Goal: Task Accomplishment & Management: Manage account settings

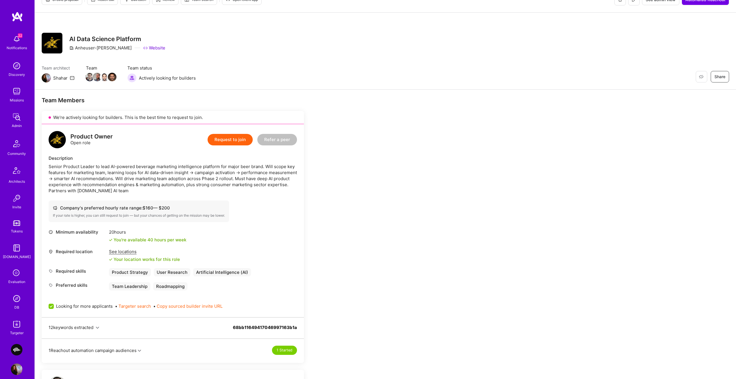
scroll to position [187, 0]
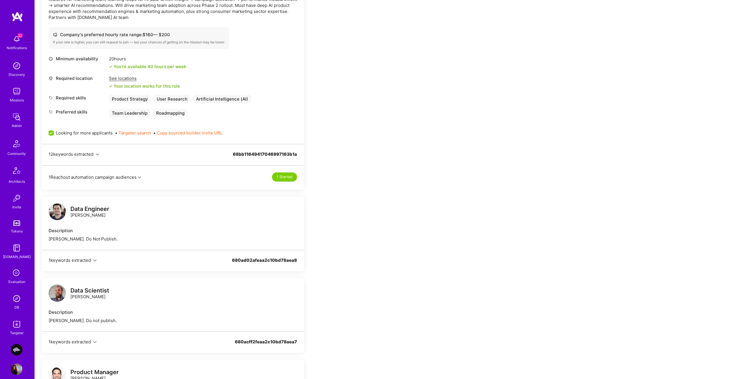
click at [99, 156] on icon "button" at bounding box center [97, 154] width 3 height 3
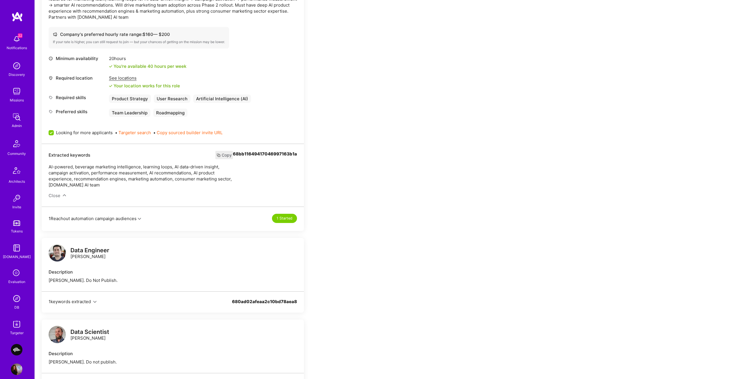
drag, startPoint x: 137, startPoint y: 214, endPoint x: 139, endPoint y: 220, distance: 6.6
click at [137, 214] on div "1 Reachout automation campaign audiences 1 Started" at bounding box center [173, 215] width 262 height 17
click at [139, 220] on button "1 Reachout automation campaign audiences" at bounding box center [95, 219] width 93 height 6
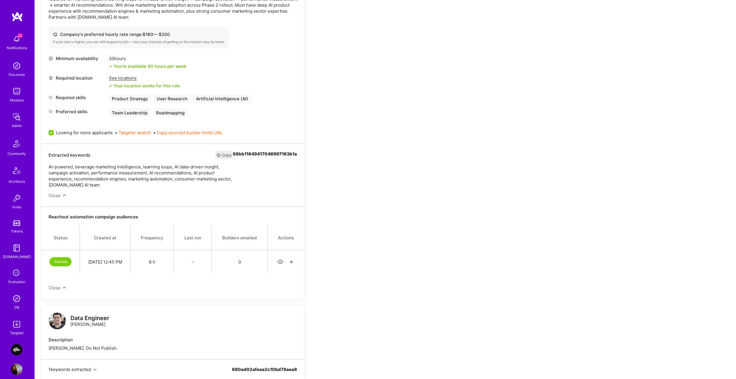
click at [281, 261] on icon "button" at bounding box center [280, 262] width 7 height 7
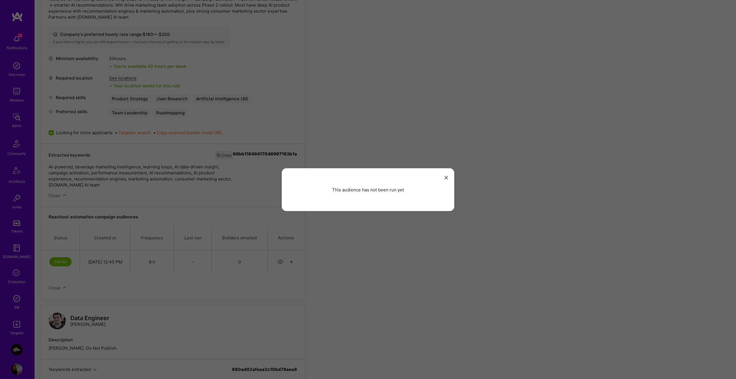
drag, startPoint x: 335, startPoint y: 261, endPoint x: 308, endPoint y: 262, distance: 27.0
click at [334, 261] on div "This audience has not been run yet" at bounding box center [368, 189] width 736 height 379
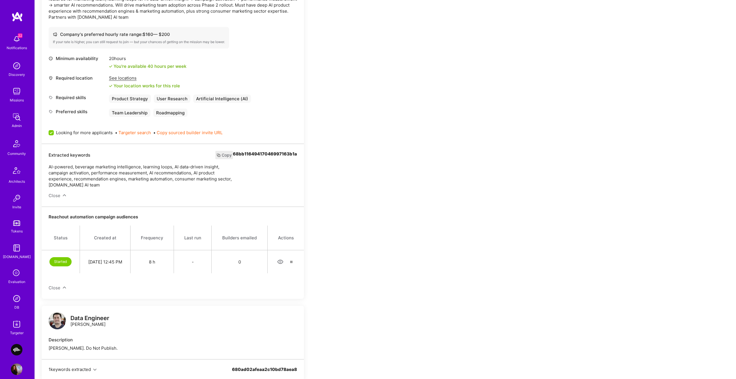
click at [58, 261] on div "Started" at bounding box center [60, 261] width 22 height 9
click at [138, 271] on td "8 h" at bounding box center [152, 261] width 43 height 23
drag, startPoint x: 143, startPoint y: 265, endPoint x: 252, endPoint y: 263, distance: 109.6
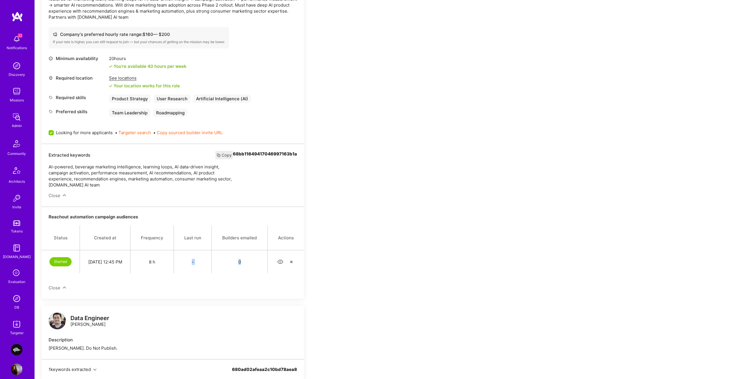
click at [252, 263] on tr "Started Sep 08, 12:45 PM 8 h - 0" at bounding box center [173, 261] width 262 height 23
click at [252, 263] on td "0" at bounding box center [240, 261] width 56 height 23
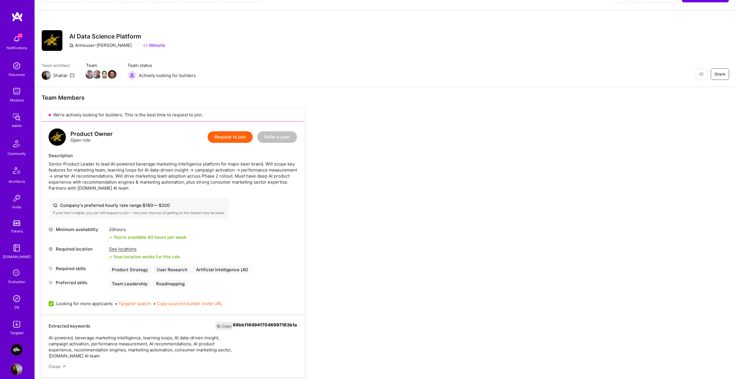
scroll to position [0, 0]
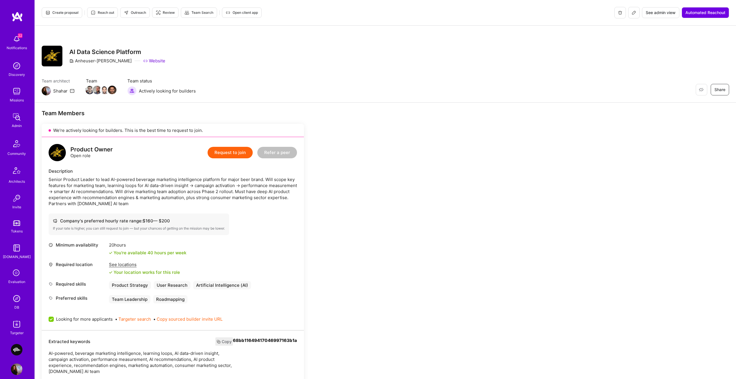
click at [109, 14] on span "Reach out" at bounding box center [102, 12] width 23 height 5
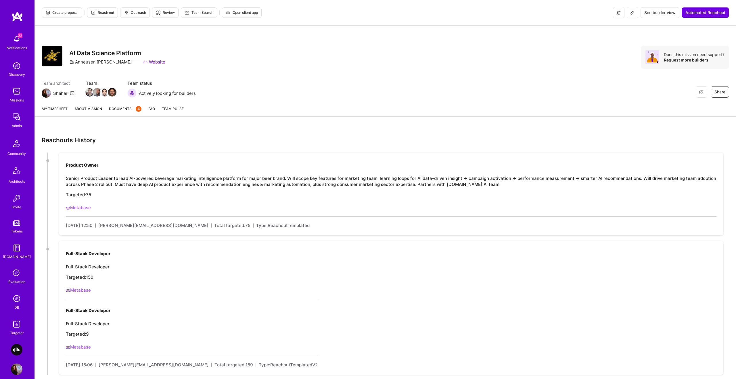
click at [85, 208] on link "Metabase" at bounding box center [78, 207] width 25 height 5
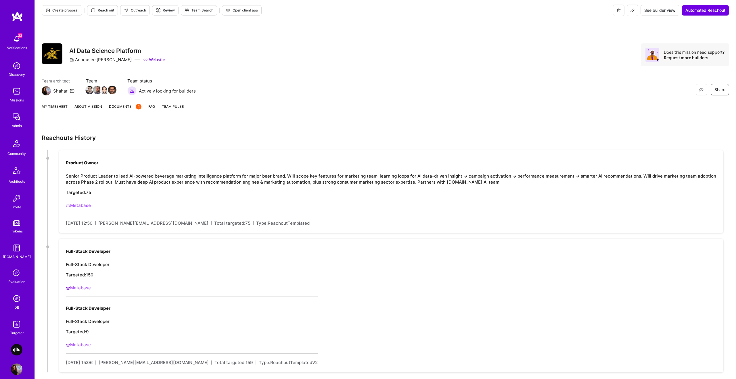
scroll to position [15, 0]
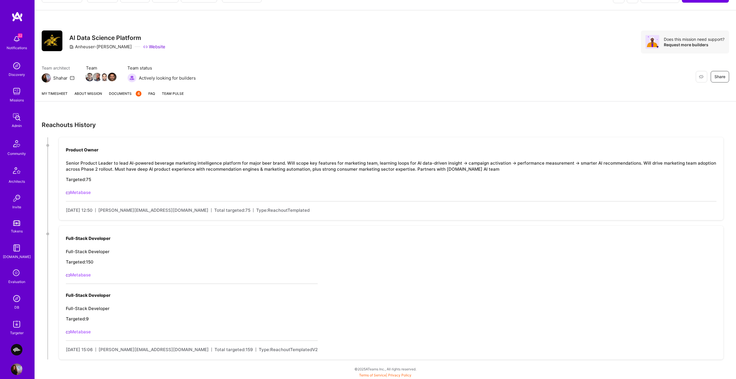
click at [84, 95] on link "About Mission" at bounding box center [88, 96] width 28 height 11
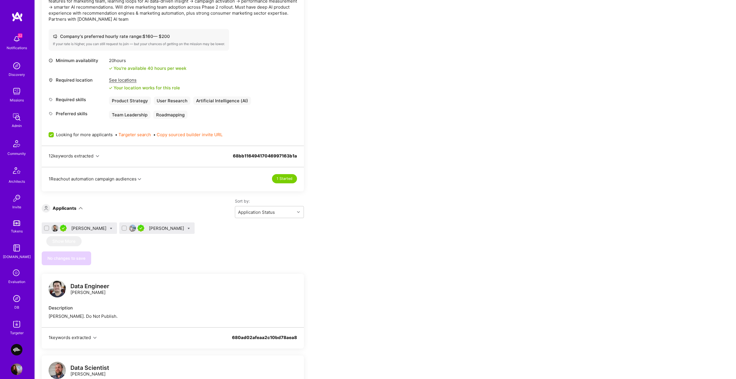
scroll to position [221, 0]
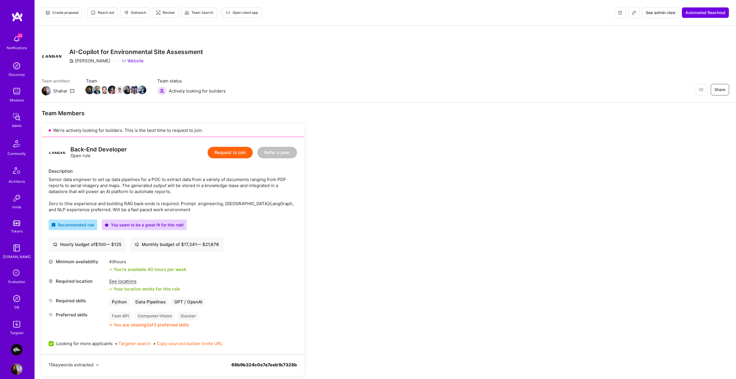
click at [51, 14] on span "Create proposal" at bounding box center [61, 12] width 33 height 5
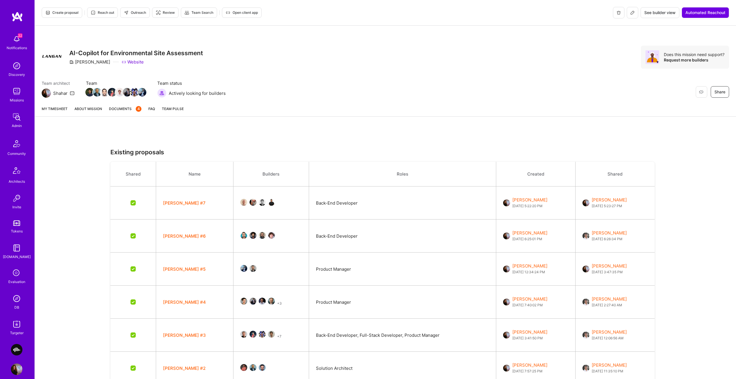
scroll to position [16, 0]
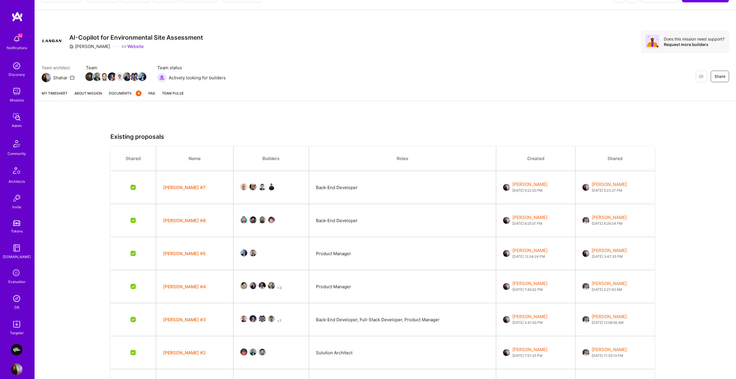
click at [168, 187] on button "Langan #7" at bounding box center [184, 188] width 43 height 6
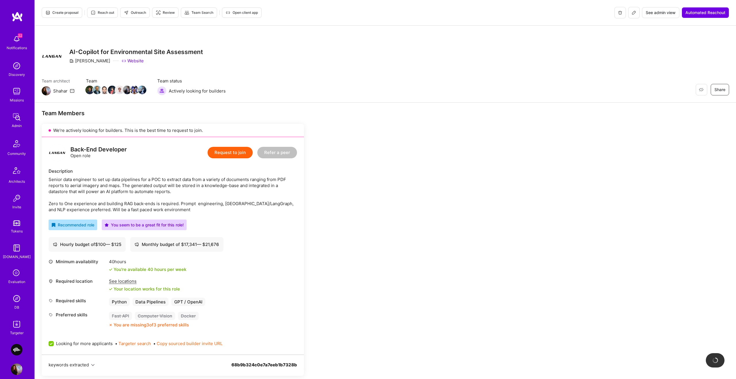
drag, startPoint x: 242, startPoint y: 15, endPoint x: 236, endPoint y: 4, distance: 12.3
click at [242, 15] on span "Open client app" at bounding box center [242, 12] width 32 height 5
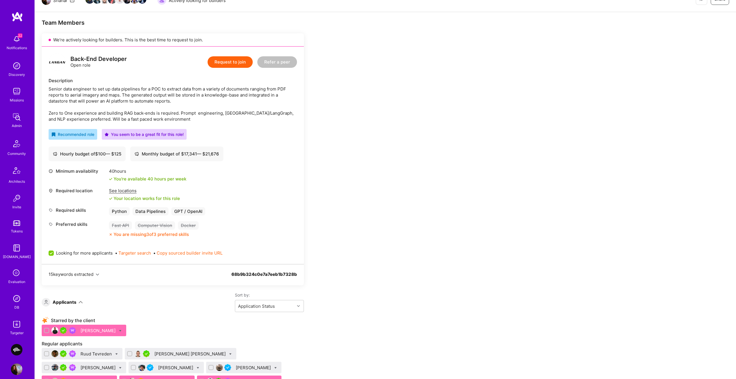
scroll to position [204, 0]
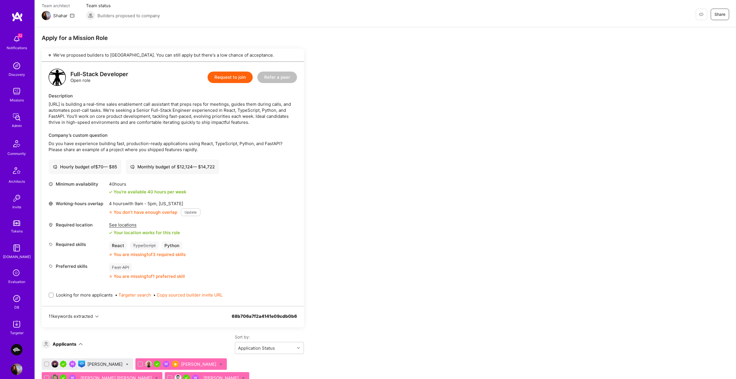
scroll to position [141, 0]
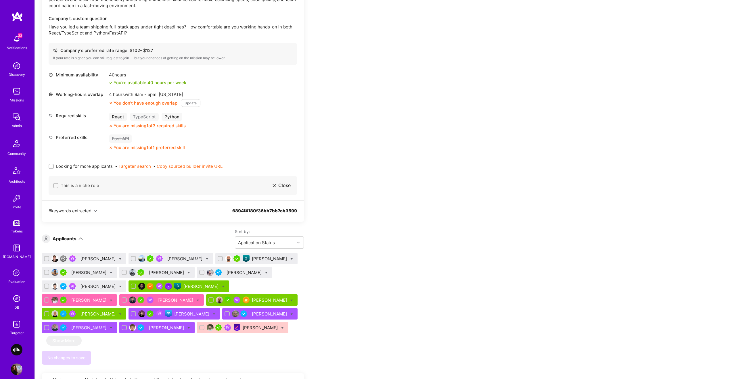
scroll to position [192, 0]
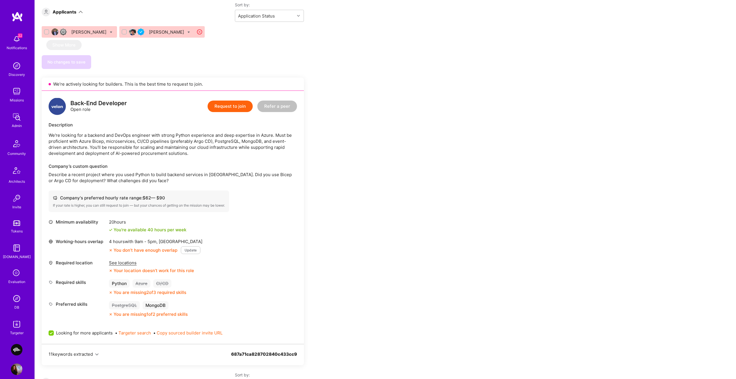
scroll to position [431, 0]
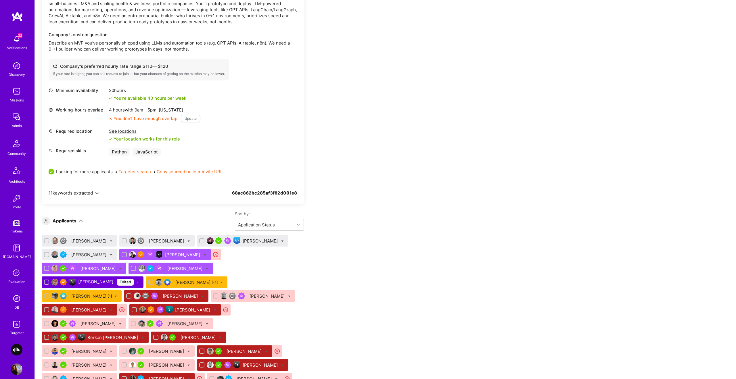
scroll to position [185, 0]
click at [170, 65] on div "Company's preferred hourly rate range: $ 110 — $ 120" at bounding box center [139, 66] width 172 height 6
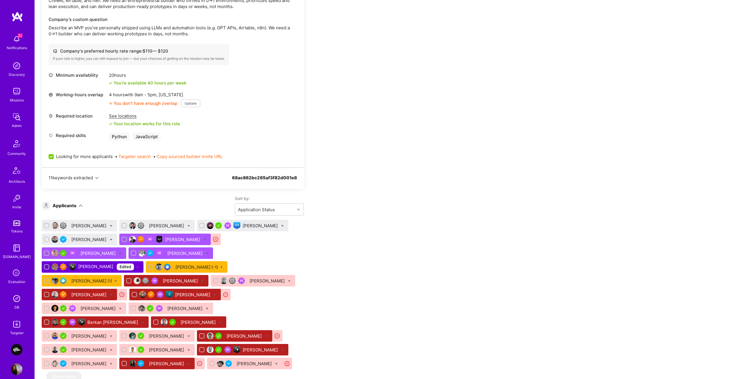
scroll to position [0, 0]
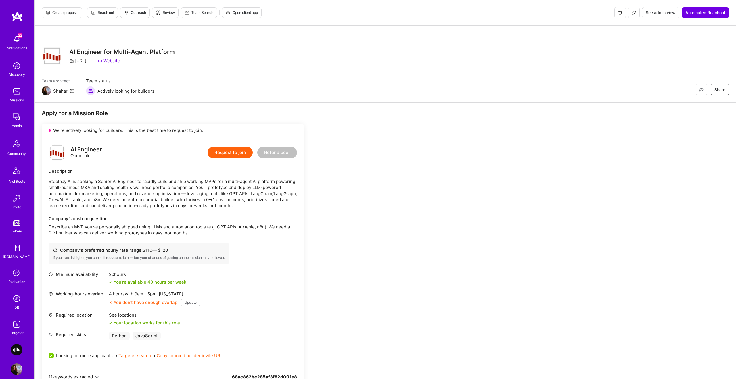
click at [632, 12] on icon at bounding box center [634, 12] width 5 height 5
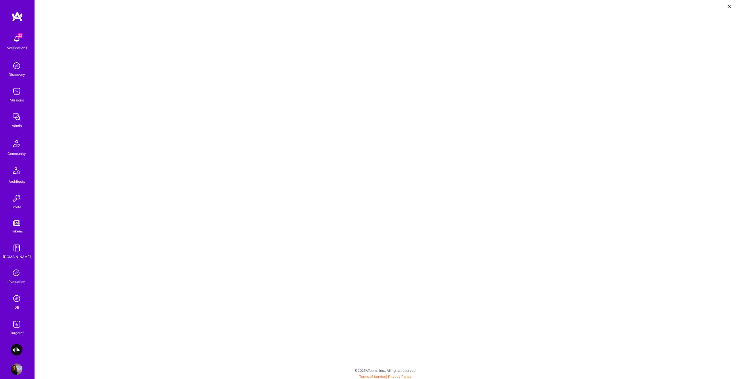
scroll to position [1, 0]
click at [731, 5] on icon at bounding box center [729, 6] width 3 height 3
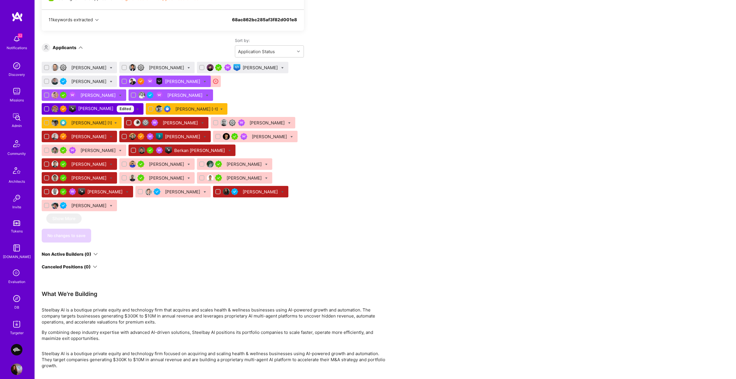
scroll to position [357, 0]
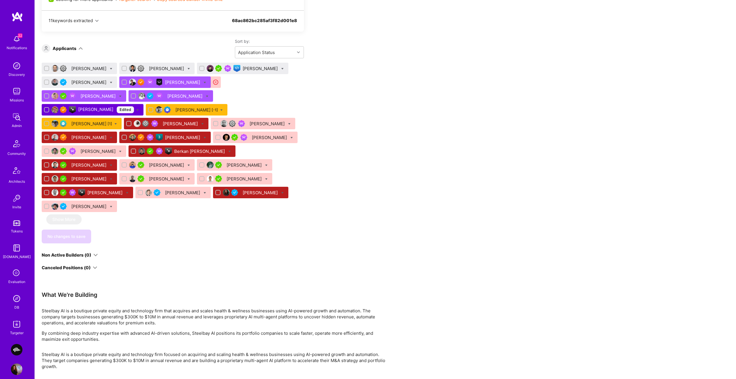
click at [182, 83] on div "Bartlomiej Loza" at bounding box center [183, 82] width 36 height 6
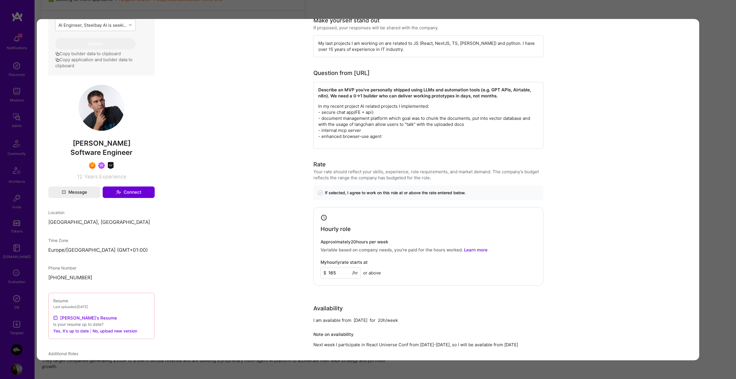
scroll to position [344, 0]
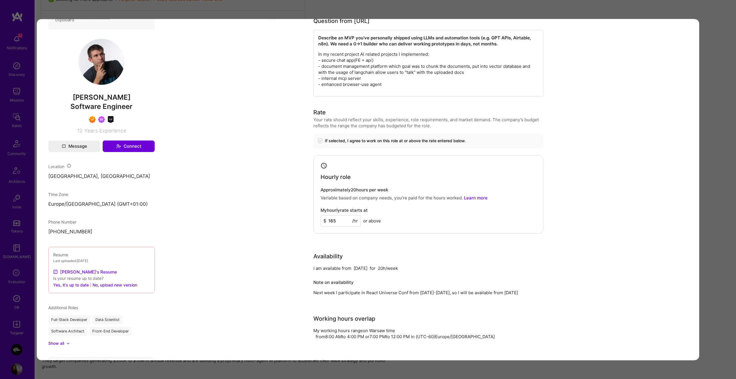
drag, startPoint x: 712, startPoint y: 110, endPoint x: 694, endPoint y: 110, distance: 17.8
click at [712, 110] on div "Application 5 of 27 Builder Missing Requirements Rate $ 110 - $ 140 User set $ …" at bounding box center [368, 189] width 736 height 379
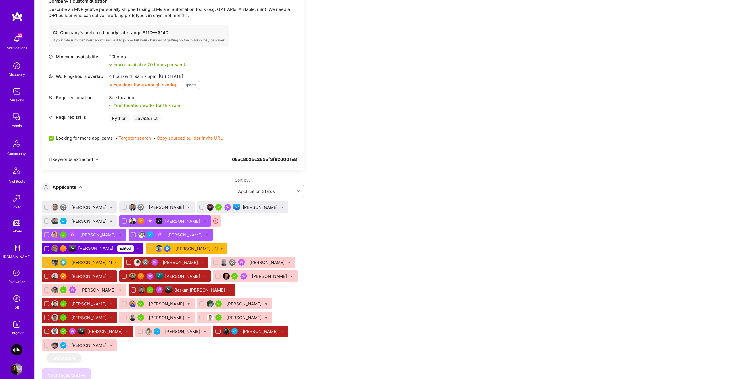
scroll to position [284, 0]
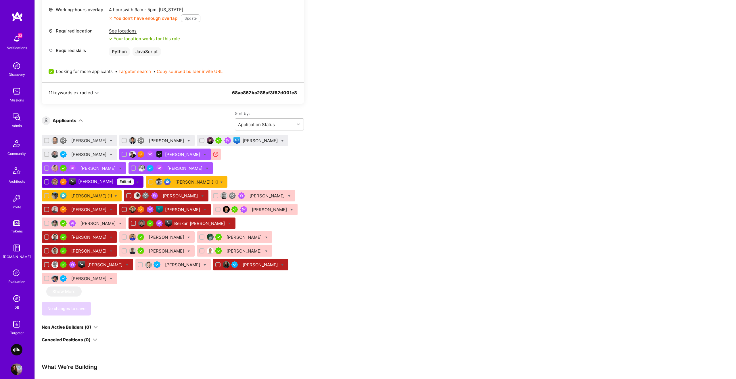
click at [181, 154] on div "Bartlomiej Loza" at bounding box center [183, 155] width 36 height 6
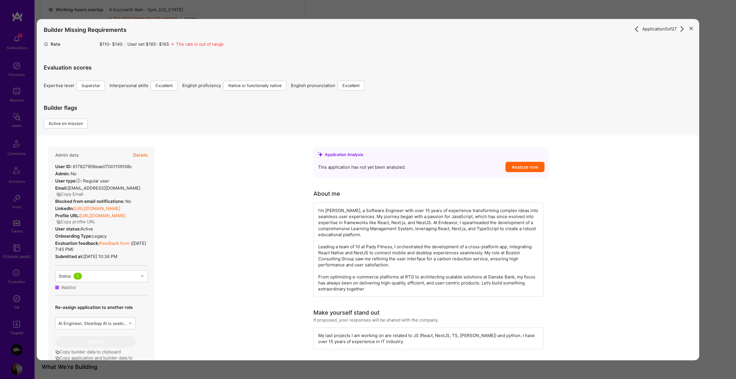
drag, startPoint x: 139, startPoint y: 150, endPoint x: 154, endPoint y: 169, distance: 23.8
click at [139, 150] on button "Details" at bounding box center [140, 155] width 15 height 17
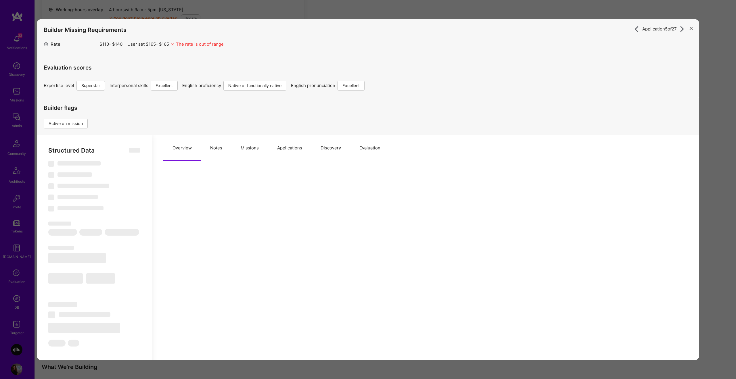
scroll to position [284, 0]
click at [257, 151] on button "Missions" at bounding box center [249, 147] width 37 height 25
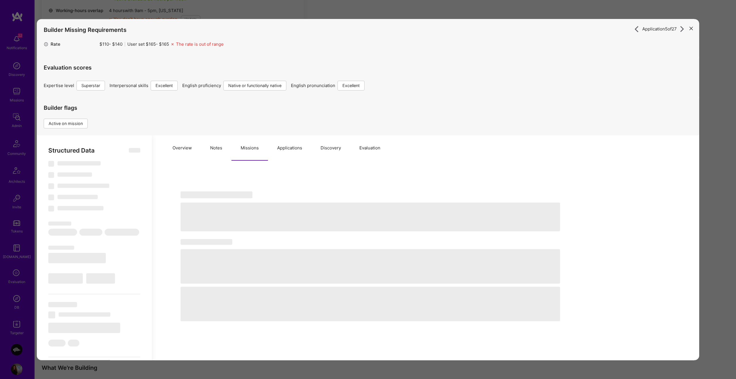
select select "Right Now"
select select "7"
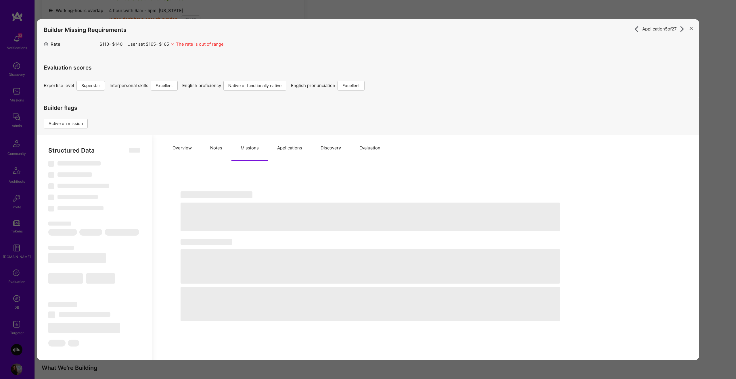
select select "PL"
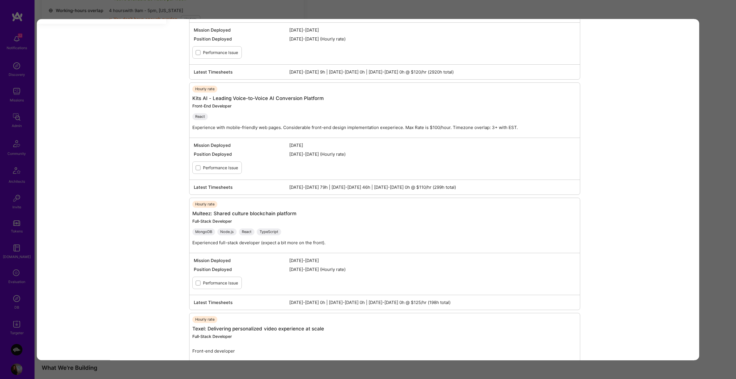
scroll to position [840, 0]
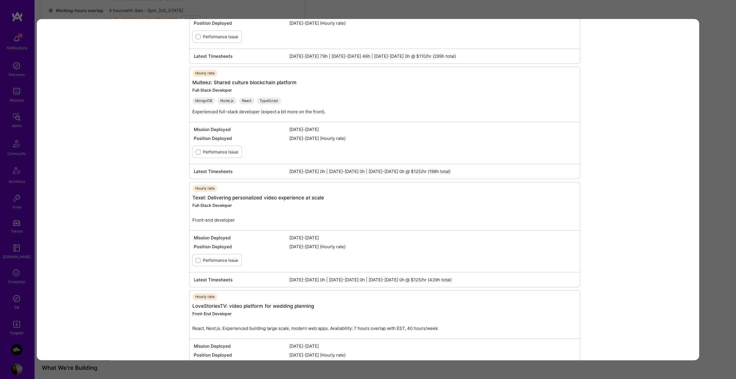
click at [724, 87] on div "Application 5 of 27 Builder Missing Requirements Rate $ 110 - $ 140 User set $ …" at bounding box center [368, 189] width 736 height 379
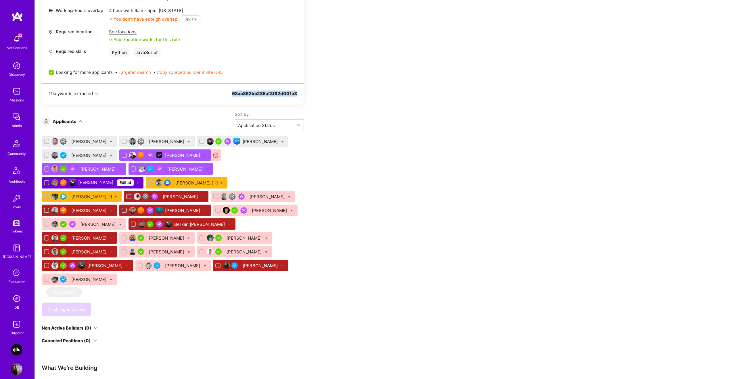
click at [724, 87] on div "Apply for a Mission Role We’re actively looking for builders. This is the best …" at bounding box center [385, 328] width 701 height 1018
click at [176, 156] on div "Bartlomiej Loza" at bounding box center [183, 155] width 36 height 6
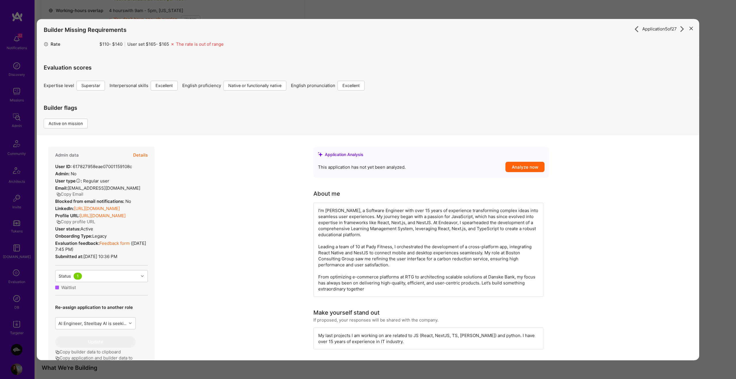
scroll to position [169, 0]
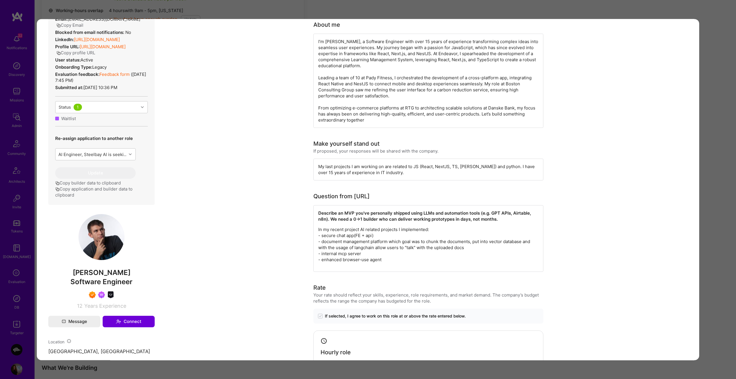
click at [711, 134] on div "Application 5 of 27 Builder Missing Requirements Rate $ 110 - $ 140 User set $ …" at bounding box center [368, 189] width 736 height 379
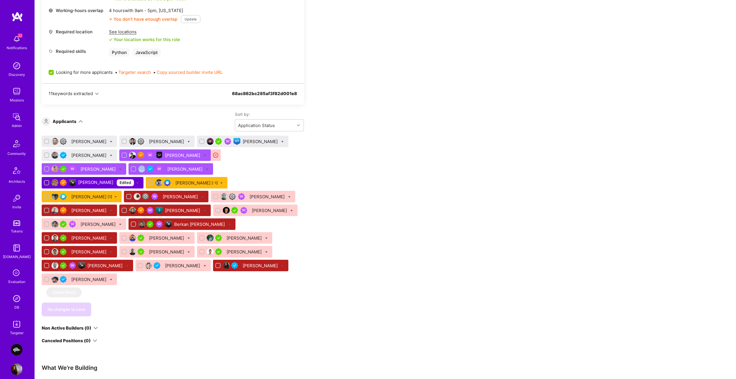
drag, startPoint x: 711, startPoint y: 134, endPoint x: 338, endPoint y: 135, distance: 373.0
click at [711, 134] on div "Apply for a Mission Role We’re actively looking for builders. This is the best …" at bounding box center [385, 328] width 701 height 1018
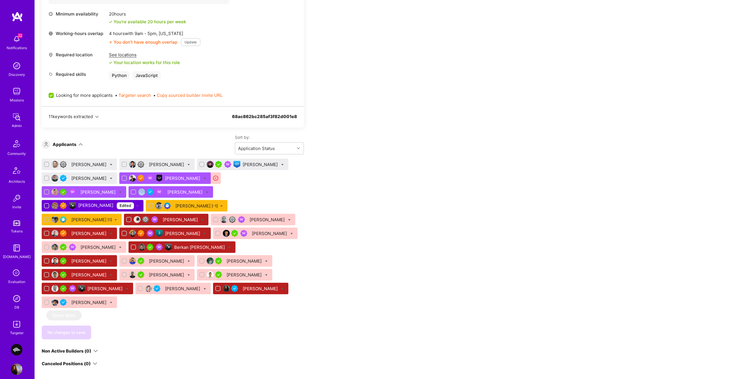
scroll to position [268, 0]
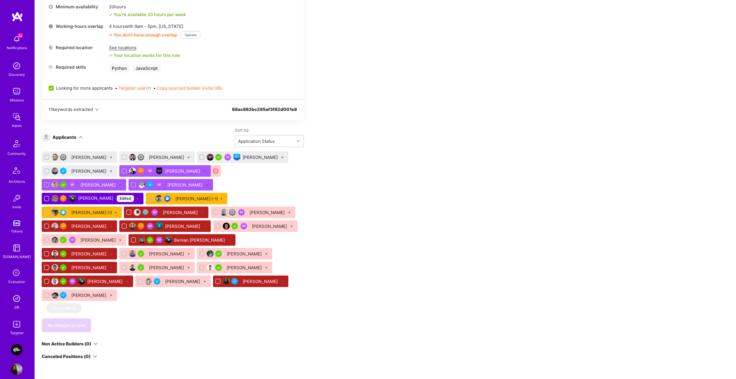
click at [175, 198] on div "Ricardo Ocampo [-1]" at bounding box center [196, 199] width 43 height 6
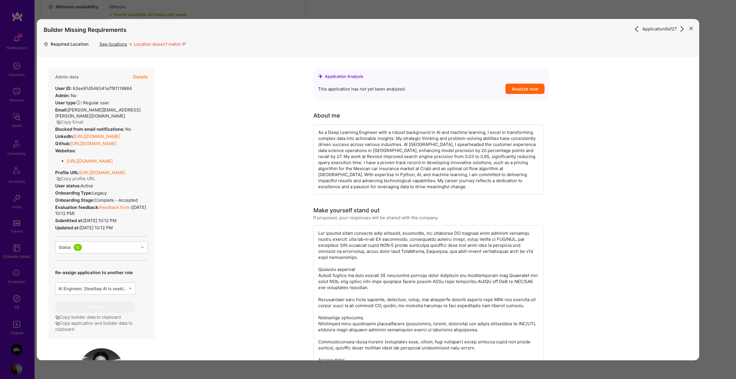
scroll to position [311, 0]
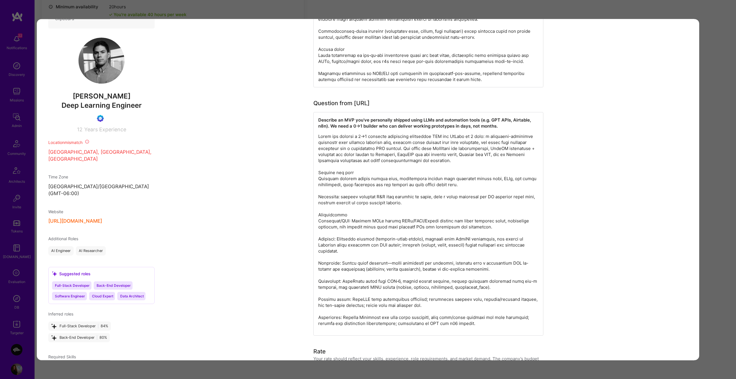
click at [706, 139] on div "Application 9 of 27 Builder Missing Requirements Required Location See location…" at bounding box center [368, 189] width 736 height 379
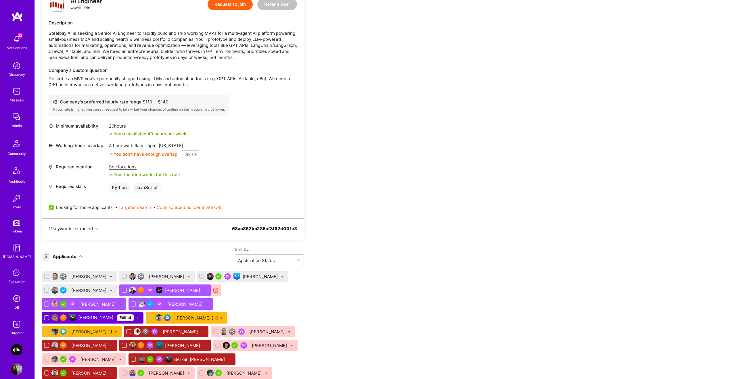
scroll to position [146, 0]
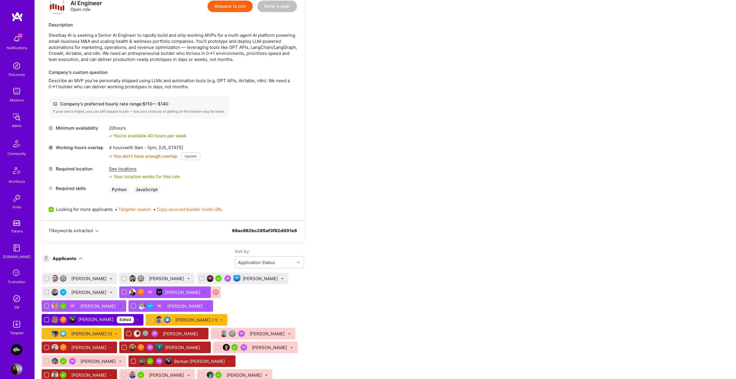
click at [123, 169] on div "See locations" at bounding box center [144, 169] width 71 height 6
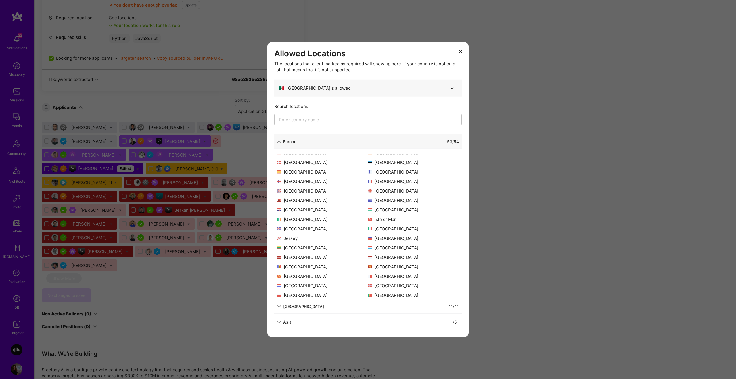
scroll to position [322, 0]
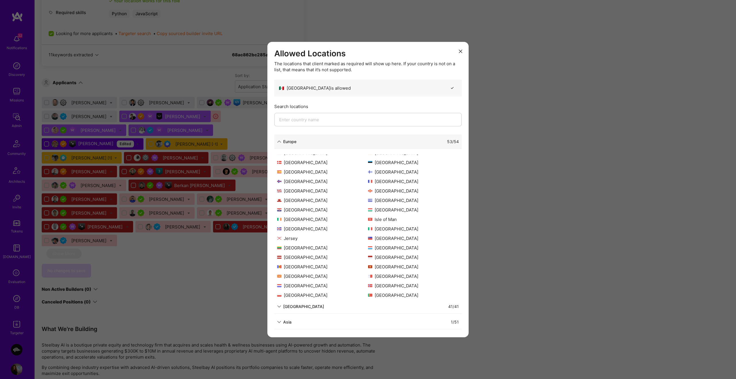
click at [507, 229] on div "Allowed Locations The locations that client marked as required will show up her…" at bounding box center [368, 189] width 736 height 379
